Goal: Use online tool/utility: Utilize a website feature to perform a specific function

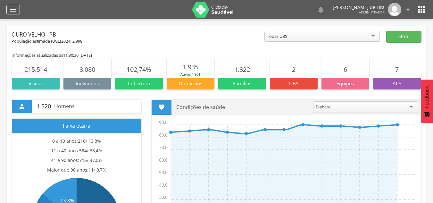
click at [14, 10] on icon "" at bounding box center [13, 10] width 8 height 8
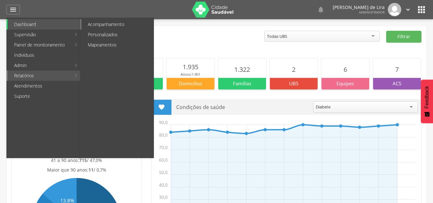
click at [120, 24] on link "Acompanhamento" at bounding box center [117, 24] width 72 height 10
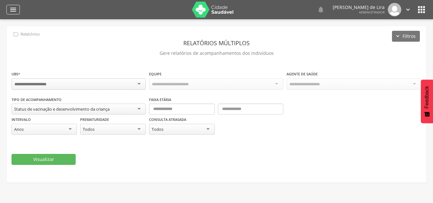
click at [13, 11] on icon "" at bounding box center [13, 10] width 8 height 8
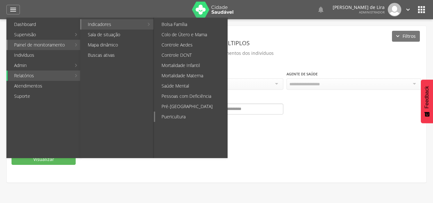
click at [184, 117] on link "Puericultura" at bounding box center [191, 116] width 72 height 10
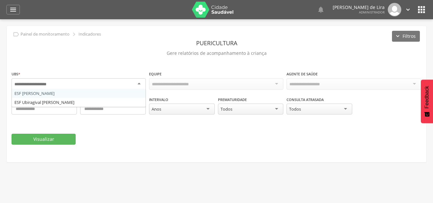
click at [142, 83] on div at bounding box center [79, 84] width 134 height 12
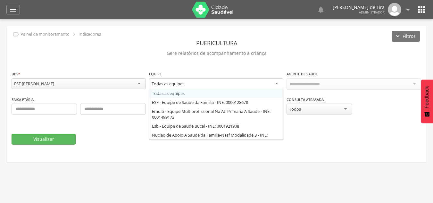
click at [193, 83] on div "Todas as equipes" at bounding box center [216, 84] width 134 height 12
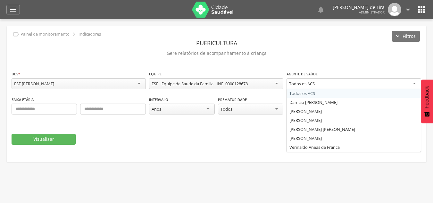
click at [326, 85] on div "Todos os ACS" at bounding box center [353, 84] width 134 height 12
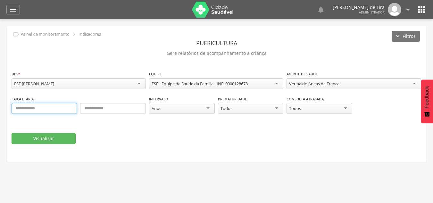
click at [37, 110] on input "text" at bounding box center [44, 108] width 65 height 11
type input "*"
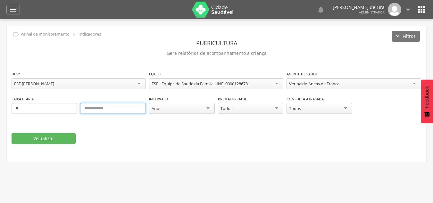
click at [93, 109] on input "text" at bounding box center [112, 108] width 65 height 11
type input "*"
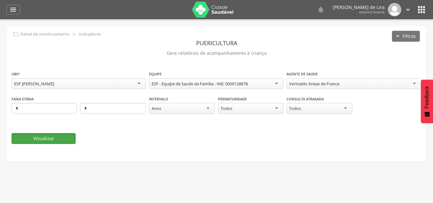
click at [57, 139] on button "Visualizar" at bounding box center [44, 138] width 64 height 11
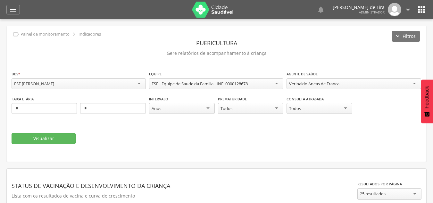
click at [408, 140] on div "Visualizar" at bounding box center [217, 138] width 410 height 11
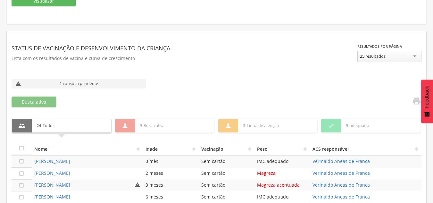
scroll to position [141, 0]
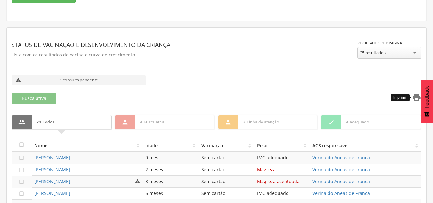
click at [414, 96] on icon "" at bounding box center [416, 97] width 9 height 9
